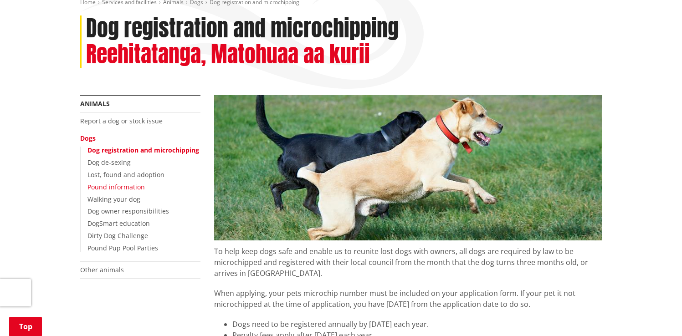
scroll to position [117, 0]
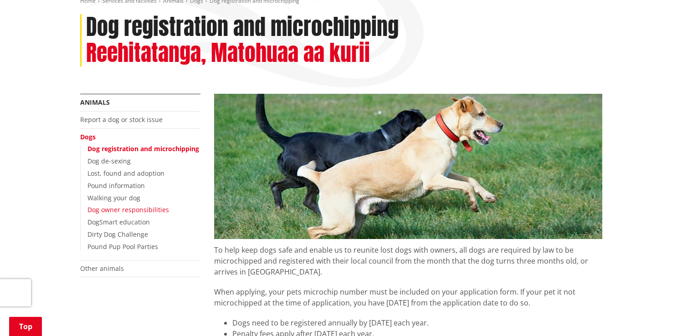
click at [139, 212] on link "Dog owner responsibilities" at bounding box center [129, 210] width 82 height 9
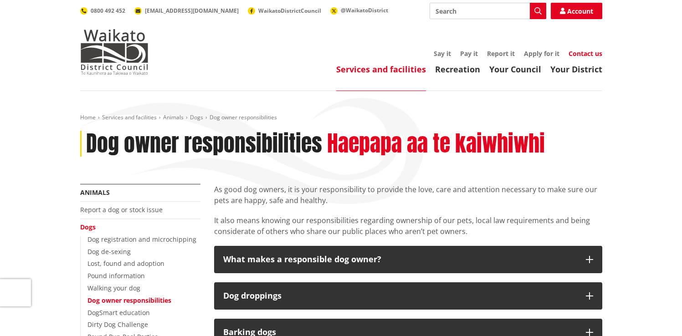
click at [584, 54] on link "Contact us" at bounding box center [586, 53] width 34 height 9
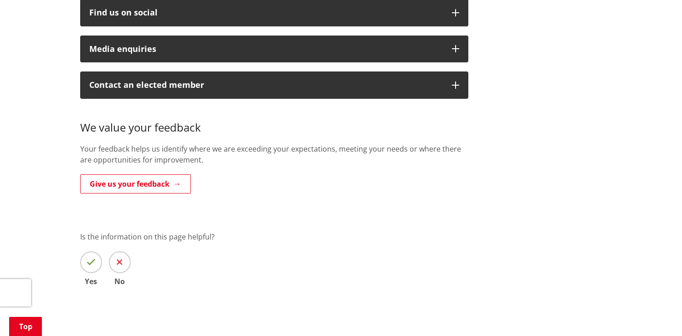
scroll to position [433, 0]
